Goal: Task Accomplishment & Management: Use online tool/utility

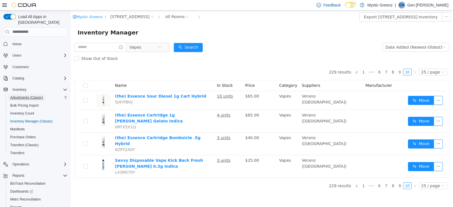
click at [31, 95] on span "Adjustments (Classic)" at bounding box center [26, 97] width 33 height 5
